Goal: Transaction & Acquisition: Purchase product/service

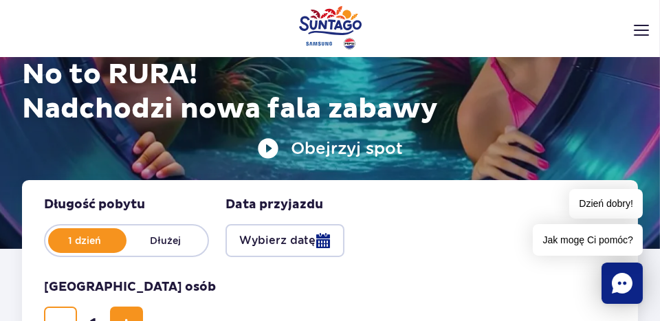
scroll to position [366, 0]
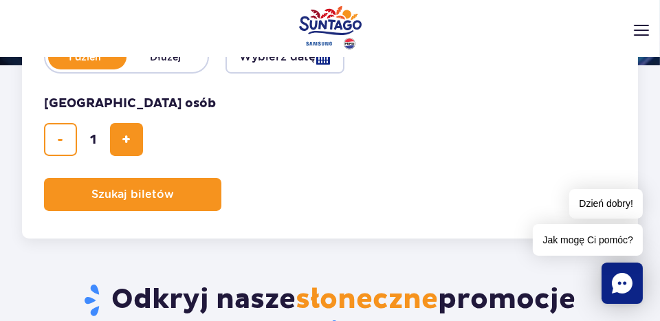
click at [320, 62] on button "Wybierz datę" at bounding box center [284, 57] width 119 height 33
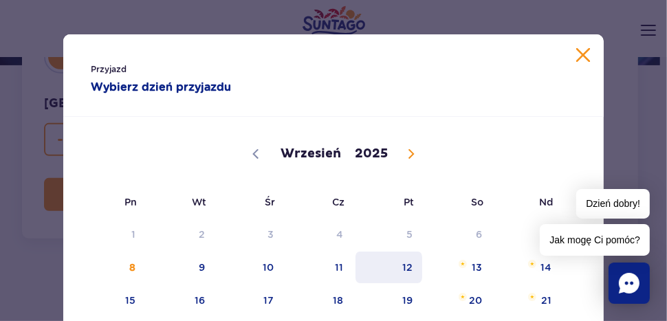
click at [406, 276] on span "12" at bounding box center [388, 268] width 69 height 32
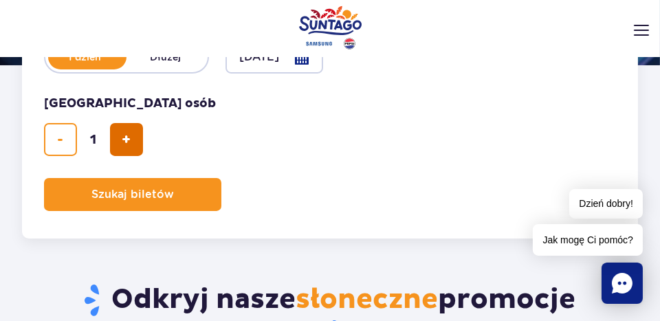
click at [125, 140] on span "dodaj bilet" at bounding box center [126, 140] width 9 height 0
type input "2"
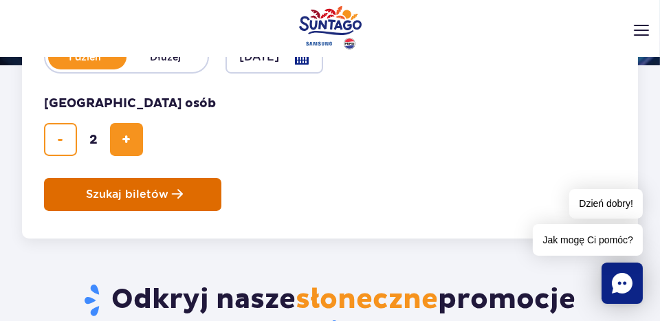
click at [152, 195] on span "Szukaj biletów" at bounding box center [127, 194] width 82 height 12
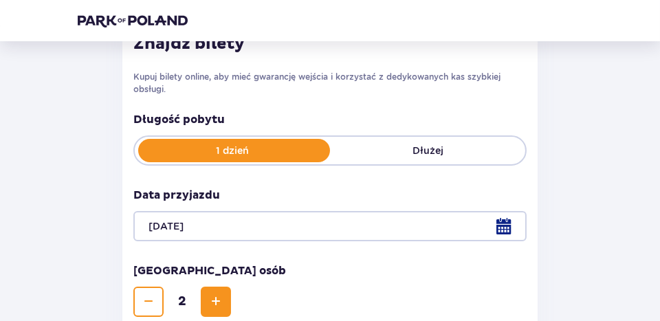
scroll to position [208, 0]
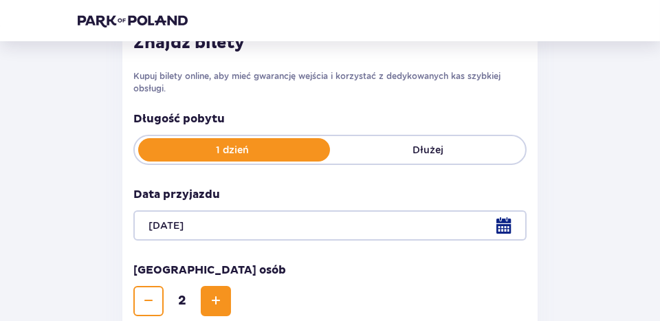
click at [570, 162] on div "Wróć Pomiń ten krok Bilety Karta Unlimited Zapłać raz, korzystaj przez cały rok…" at bounding box center [330, 119] width 526 height 532
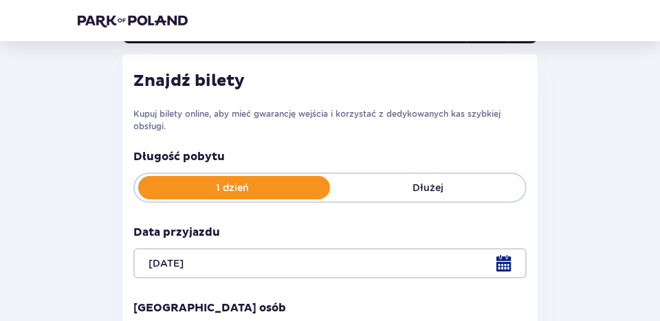
scroll to position [353, 0]
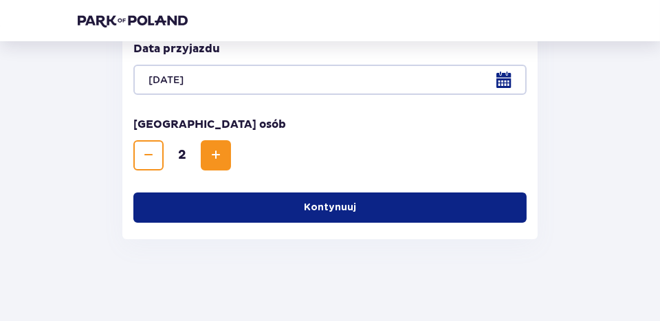
click at [312, 204] on p "Kontynuuj" at bounding box center [330, 208] width 52 height 14
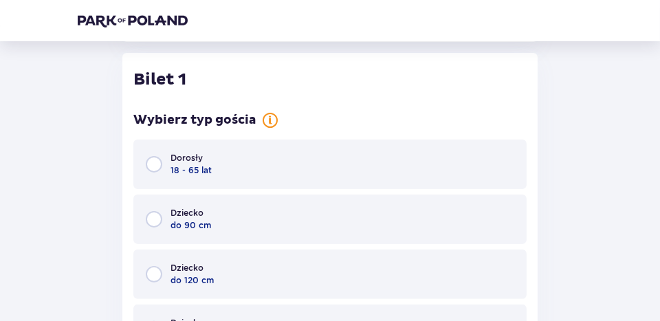
scroll to position [551, 0]
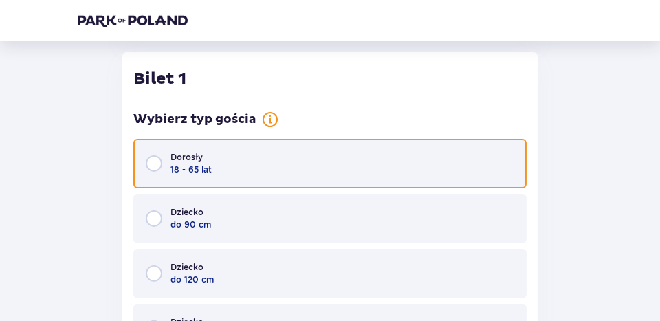
click at [153, 164] on input "radio" at bounding box center [154, 163] width 16 height 16
radio input "true"
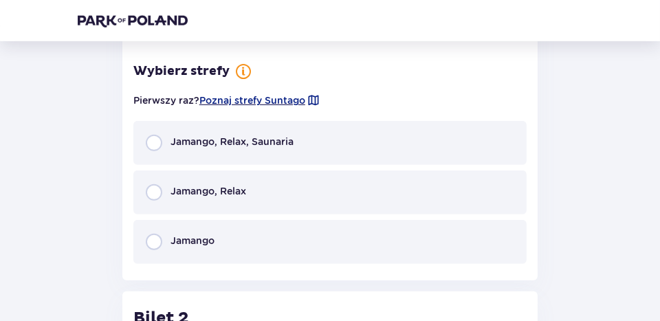
scroll to position [1093, 0]
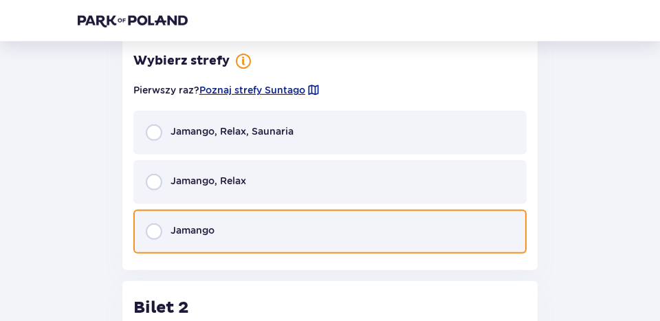
click at [149, 231] on input "radio" at bounding box center [154, 231] width 16 height 16
radio input "true"
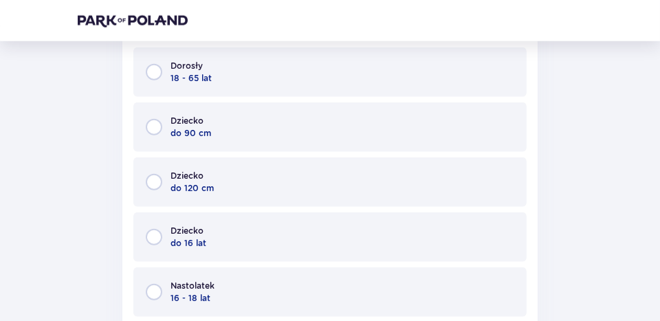
scroll to position [1500, 0]
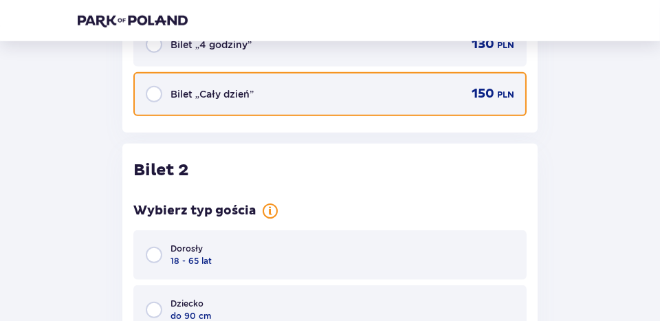
click at [154, 91] on input "radio" at bounding box center [154, 94] width 16 height 16
radio input "true"
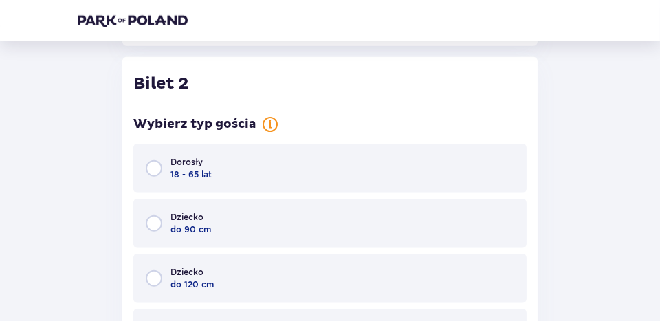
scroll to position [1590, 0]
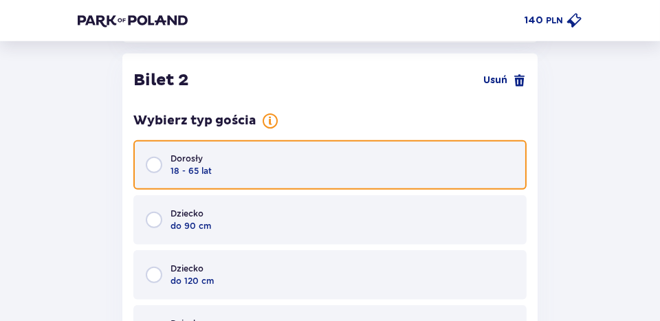
click at [154, 158] on input "radio" at bounding box center [154, 165] width 16 height 16
radio input "true"
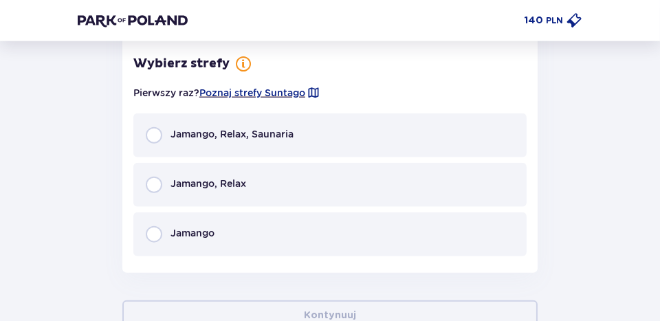
scroll to position [2133, 0]
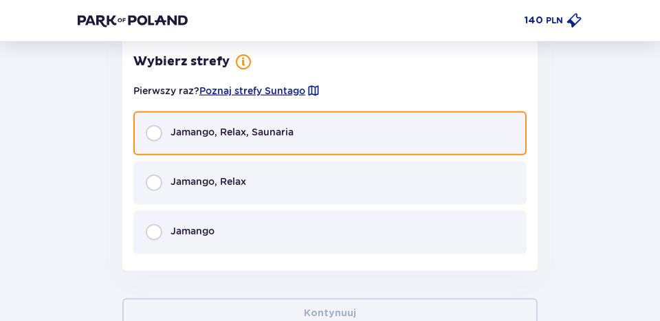
click at [150, 129] on input "radio" at bounding box center [154, 133] width 16 height 16
radio input "true"
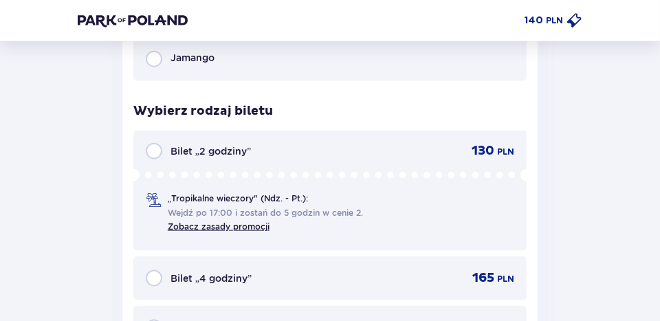
scroll to position [2122, 0]
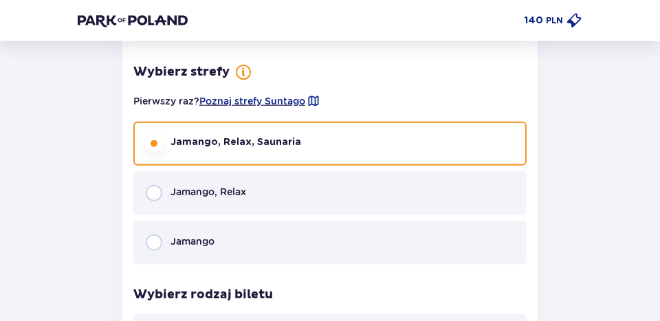
click at [151, 202] on div "Jamango, Relax" at bounding box center [329, 193] width 393 height 44
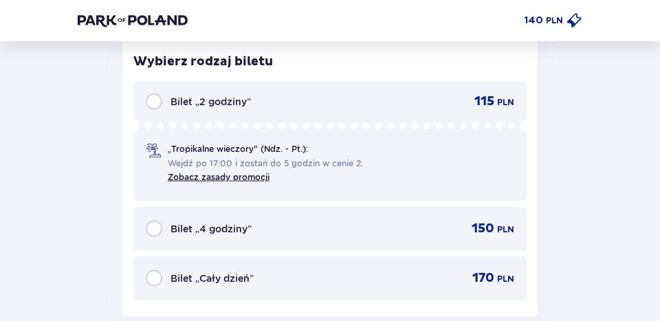
scroll to position [2172, 0]
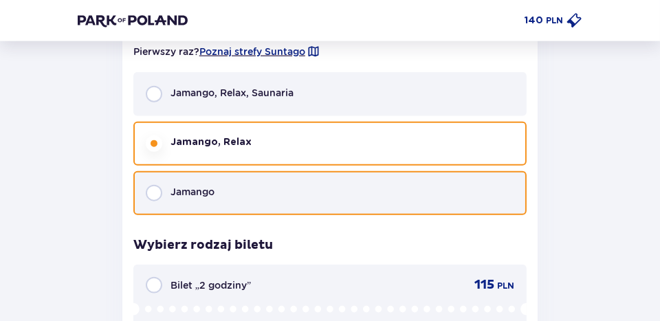
click at [151, 192] on input "radio" at bounding box center [154, 193] width 16 height 16
radio input "true"
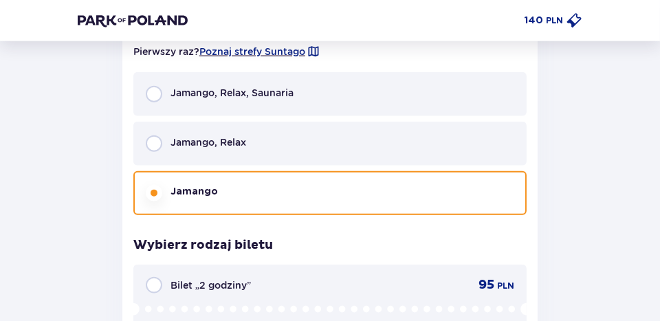
scroll to position [2355, 0]
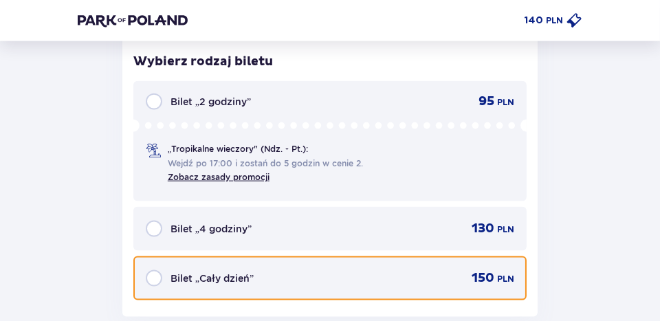
click at [154, 277] on input "radio" at bounding box center [154, 278] width 16 height 16
radio input "true"
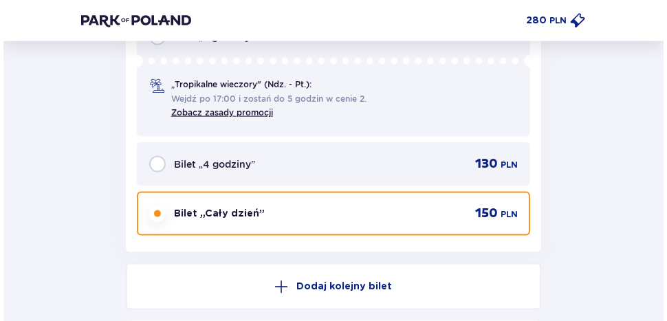
scroll to position [2603, 0]
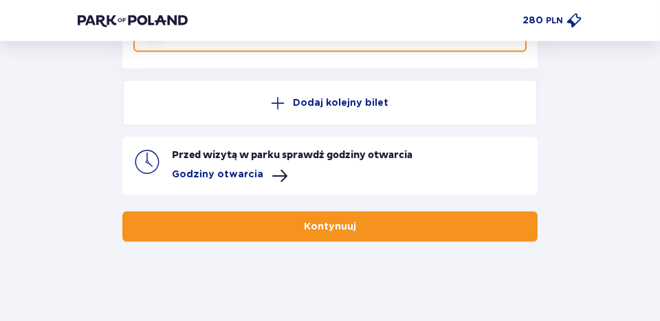
click at [274, 175] on span at bounding box center [279, 176] width 16 height 16
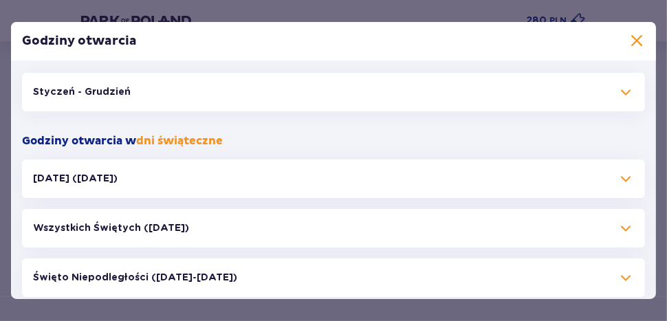
click at [631, 48] on span at bounding box center [636, 41] width 16 height 16
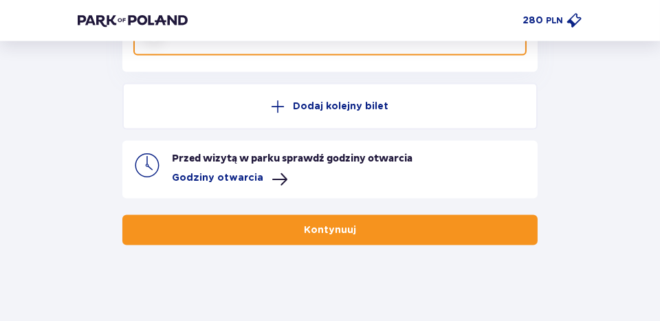
scroll to position [2603, 0]
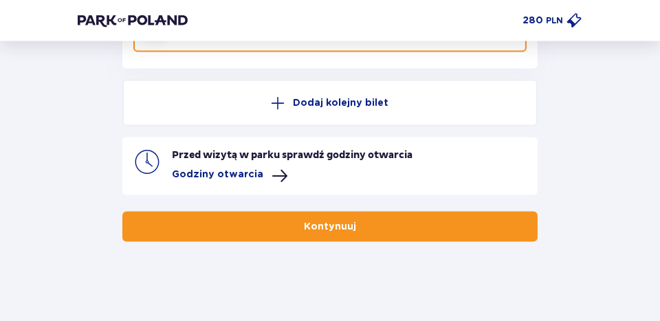
click at [312, 220] on p "Kontynuuj" at bounding box center [330, 227] width 52 height 14
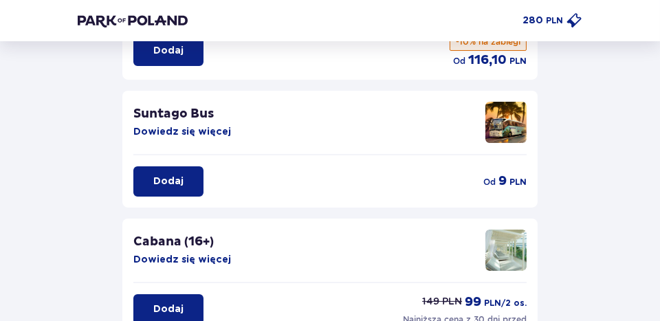
scroll to position [366, 0]
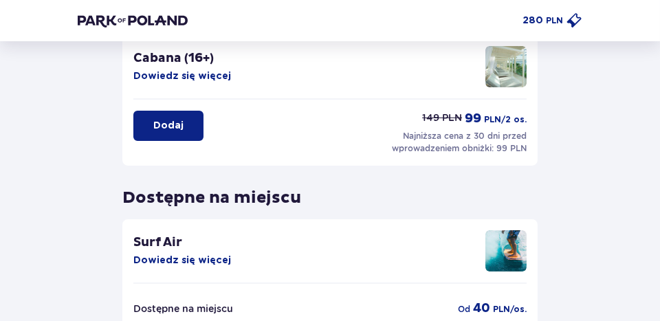
click at [616, 142] on div "Wróć Pomiń ten krok Udogodnienia i atrakcje PROMOCJA ONLINE Wellness & SPA (16+…" at bounding box center [330, 69] width 660 height 788
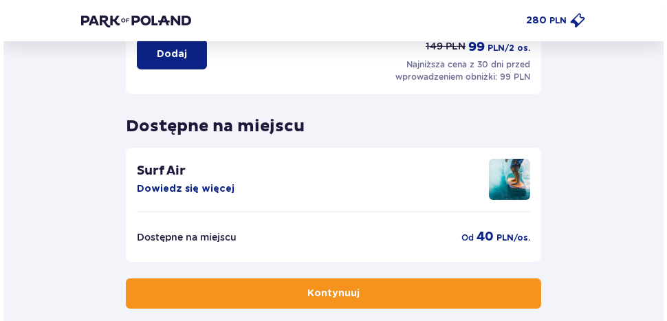
scroll to position [438, 0]
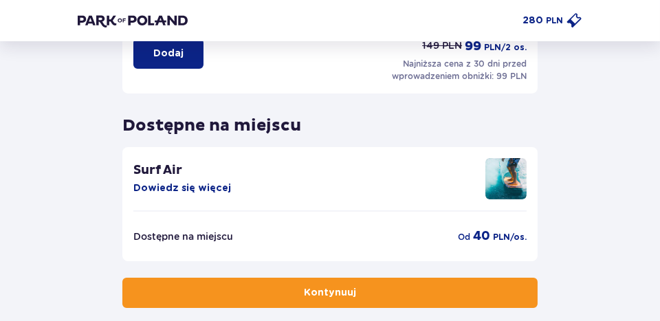
click at [230, 181] on div "Surf Air Dowiedz się więcej" at bounding box center [329, 185] width 393 height 54
click at [214, 181] on button "Dowiedz się więcej" at bounding box center [182, 188] width 98 height 14
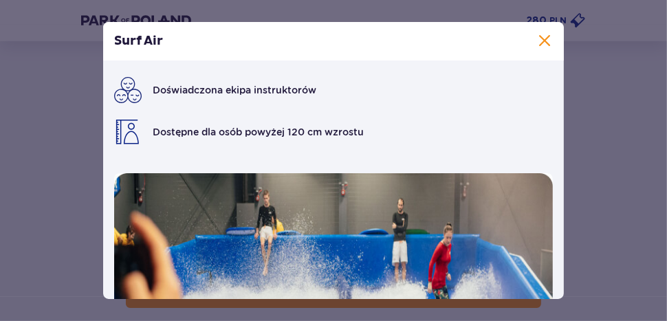
click at [541, 43] on span at bounding box center [544, 41] width 16 height 16
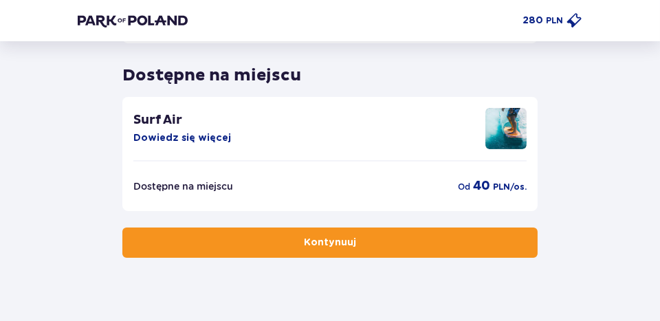
scroll to position [505, 0]
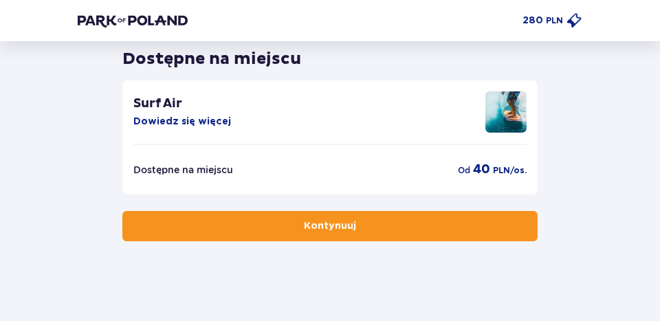
click at [230, 170] on p "Dostępne na miejscu" at bounding box center [183, 170] width 100 height 14
click at [329, 221] on p "Kontynuuj" at bounding box center [330, 226] width 52 height 14
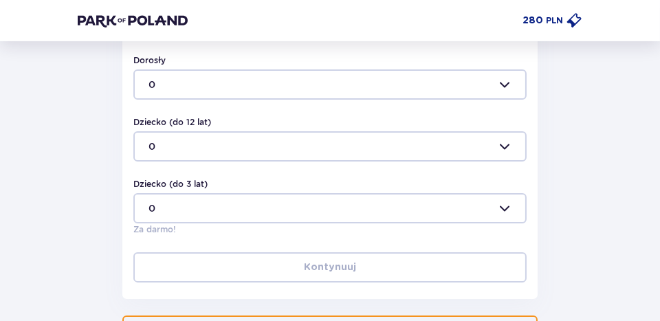
scroll to position [608, 0]
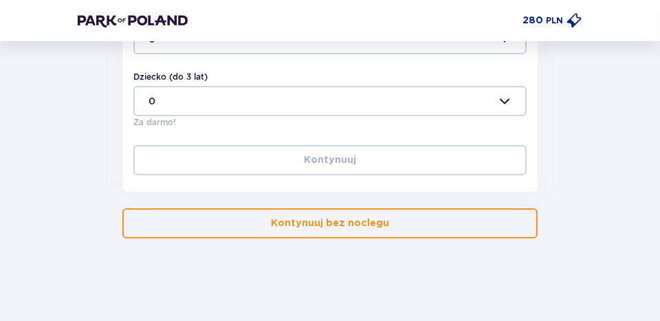
click at [344, 216] on button "Kontynuuj bez noclegu" at bounding box center [329, 223] width 415 height 30
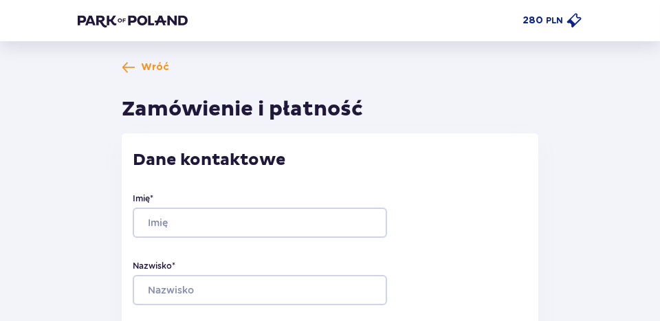
click at [98, 25] on img at bounding box center [133, 21] width 110 height 14
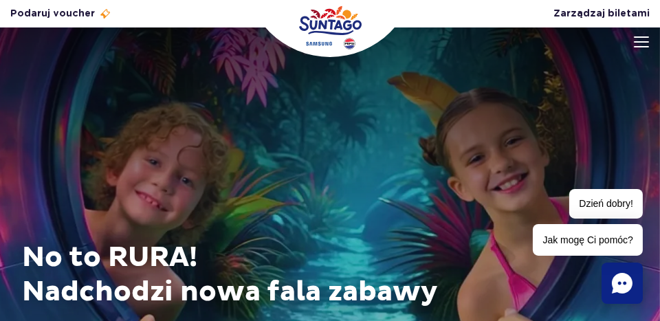
click at [324, 25] on img "Park of Poland" at bounding box center [330, 27] width 63 height 44
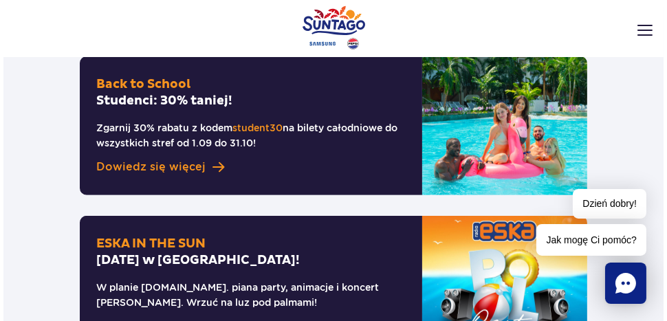
scroll to position [916, 0]
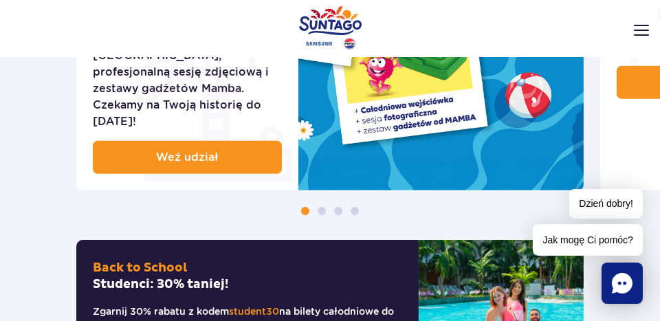
click at [641, 27] on img at bounding box center [641, 30] width 15 height 11
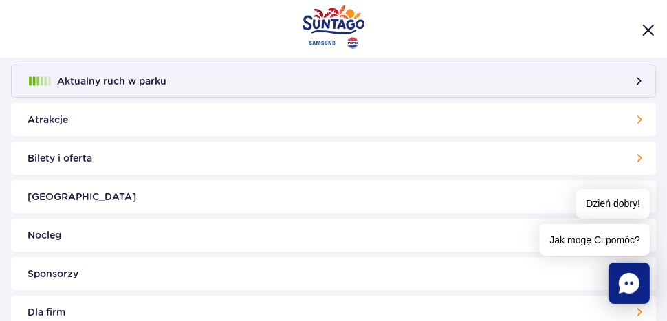
click at [62, 120] on link "Atrakcje" at bounding box center [333, 119] width 645 height 33
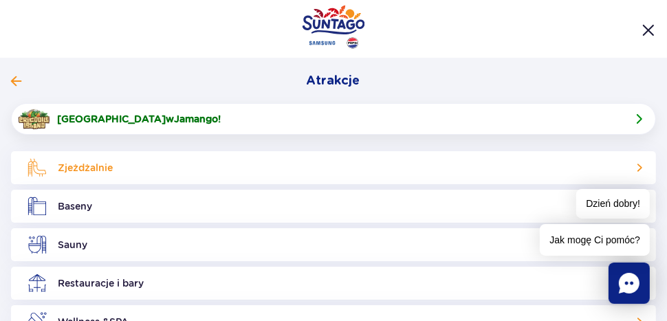
click at [85, 159] on link "Zjeżdżalnie" at bounding box center [333, 167] width 645 height 33
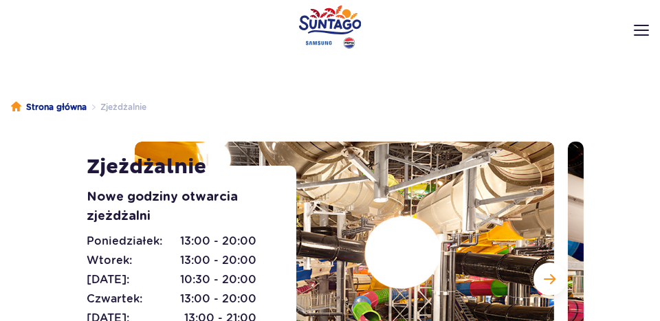
scroll to position [183, 0]
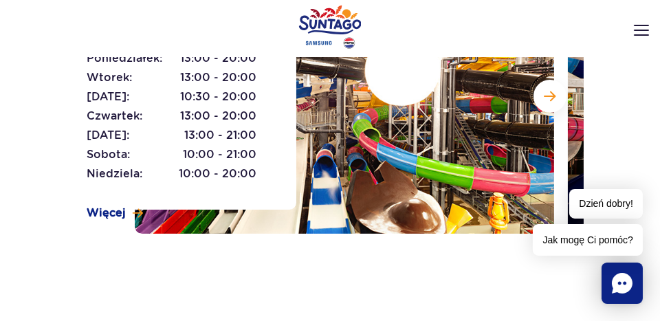
click at [40, 105] on section "Zjeżdżalnie Nowe godziny otwarcia zjeżdżalni Poniedziałek: 13:00 - 20:00 Wtorek…" at bounding box center [330, 96] width 660 height 275
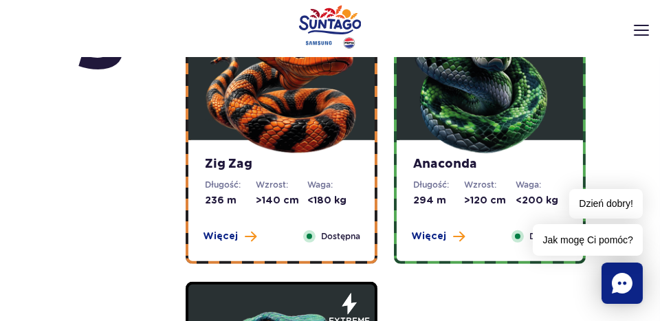
scroll to position [513, 0]
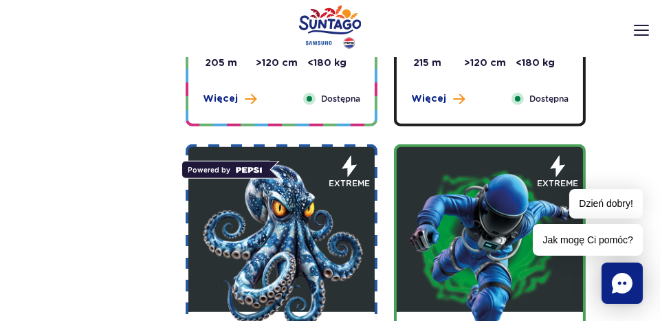
scroll to position [1596, 0]
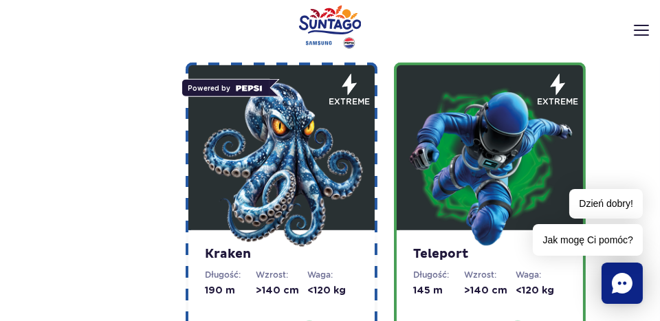
click at [260, 114] on img at bounding box center [281, 164] width 165 height 165
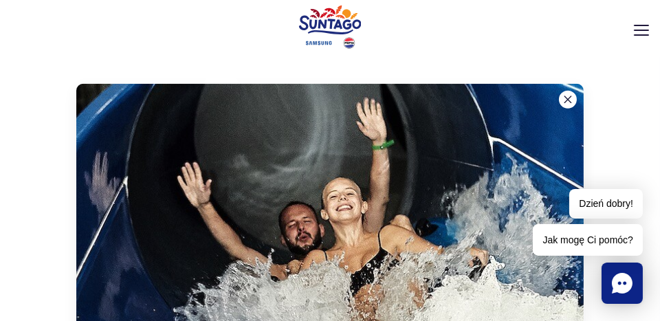
scroll to position [1896, 0]
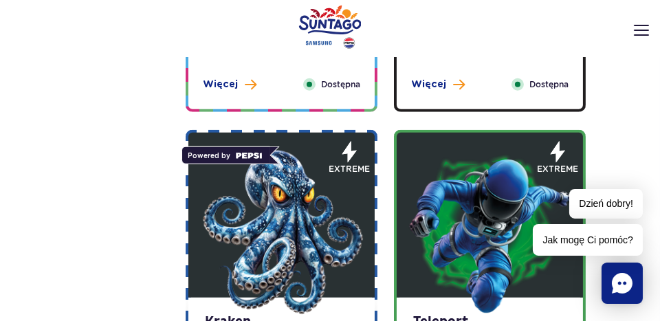
click at [401, 157] on figure at bounding box center [490, 215] width 186 height 165
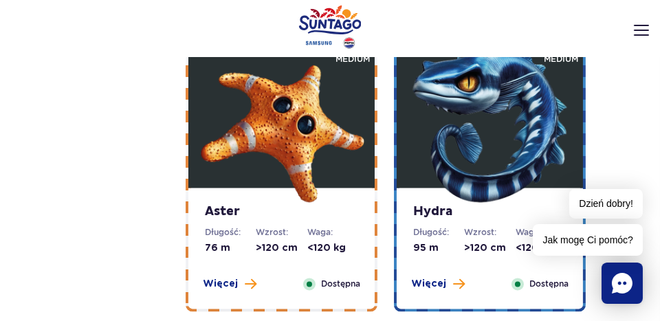
scroll to position [3545, 0]
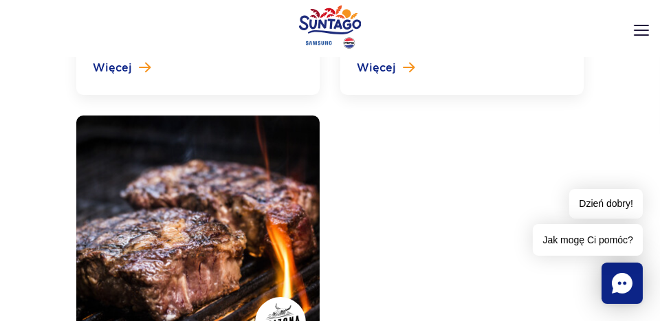
scroll to position [5620, 0]
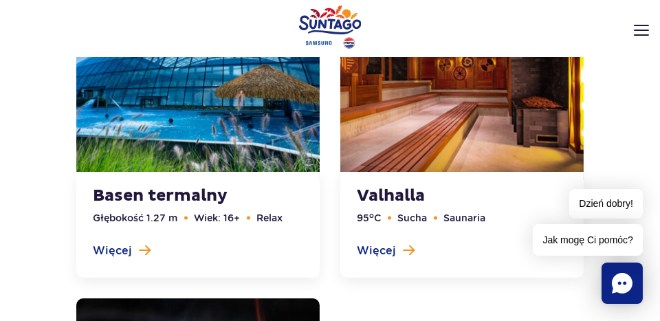
click at [399, 196] on link at bounding box center [461, 121] width 243 height 313
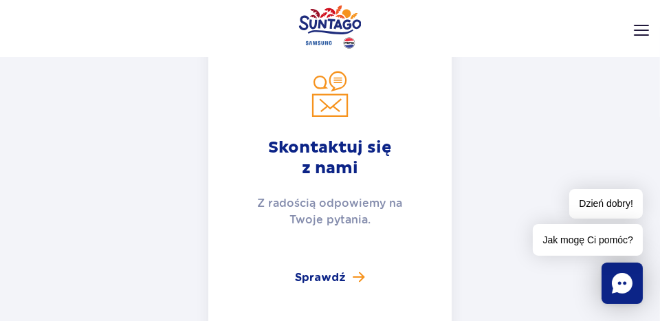
scroll to position [3665, 0]
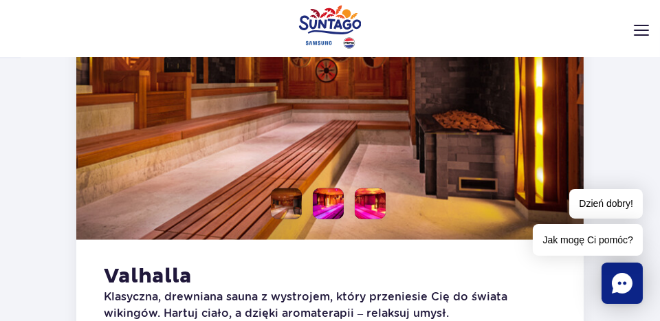
scroll to position [1270, 0]
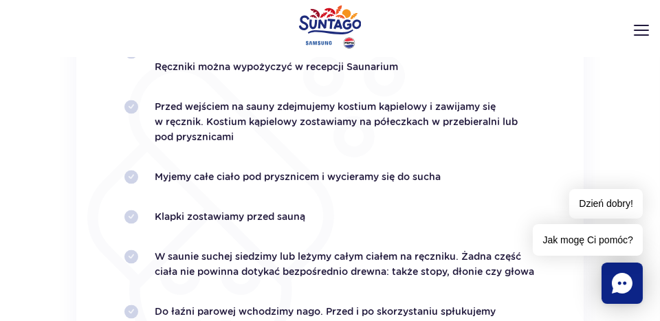
scroll to position [3273, 0]
